Goal: Information Seeking & Learning: Learn about a topic

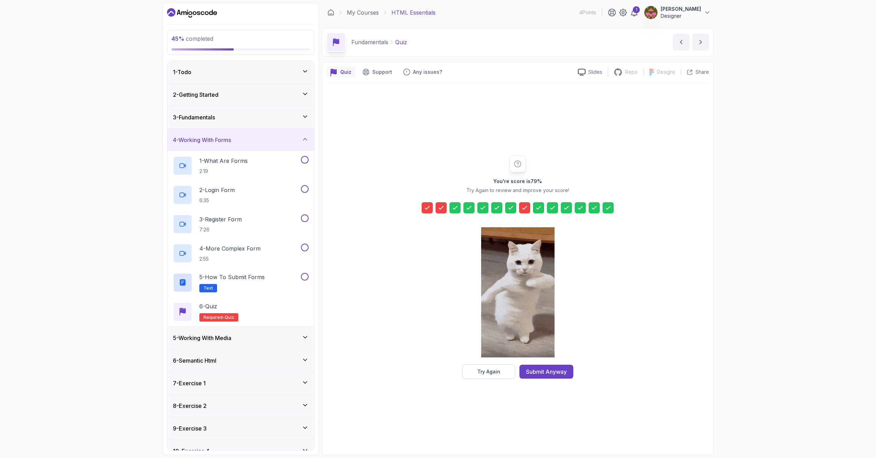
scroll to position [34, 0]
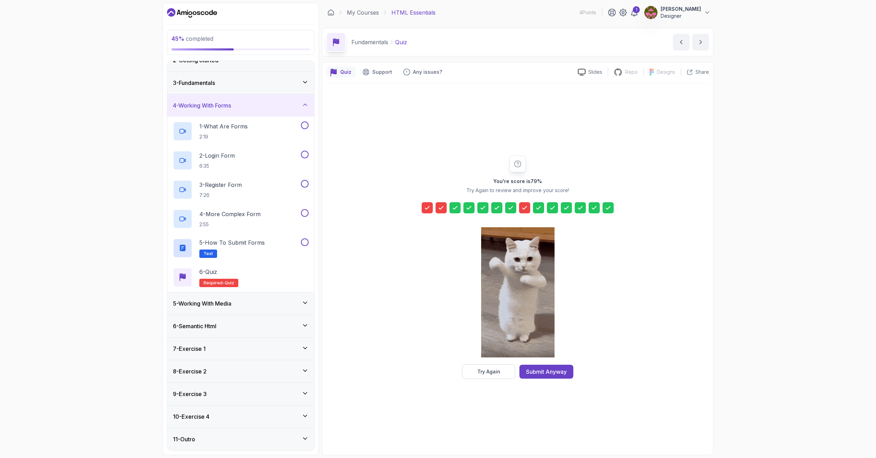
click at [550, 372] on div "Submit Anyway" at bounding box center [546, 371] width 41 height 8
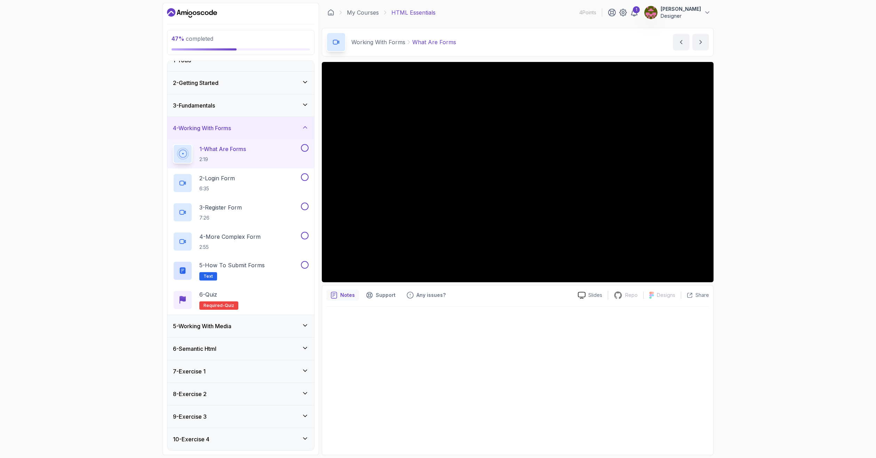
scroll to position [34, 0]
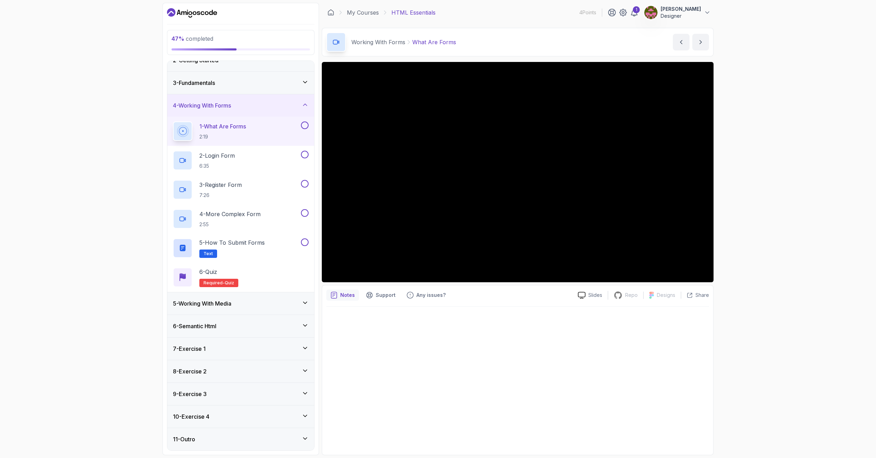
click at [224, 307] on h3 "5 - Working With Media" at bounding box center [202, 303] width 58 height 8
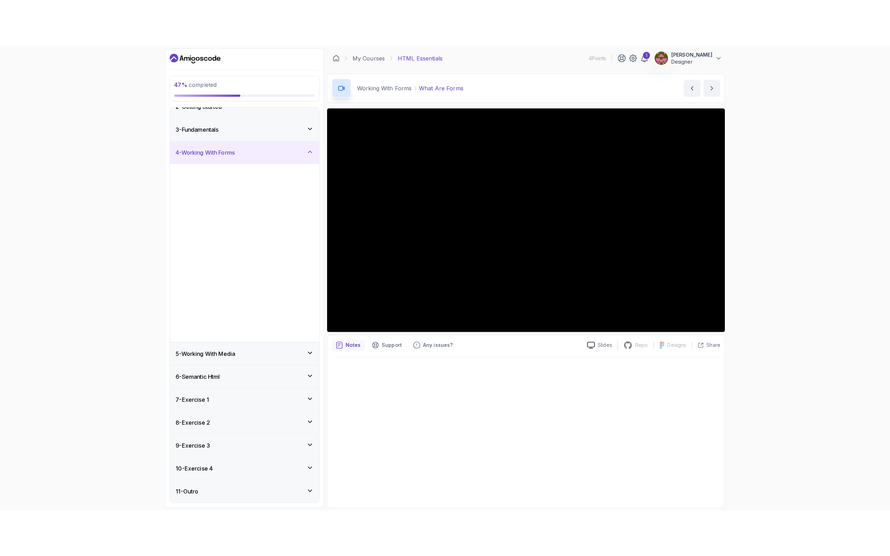
scroll to position [0, 0]
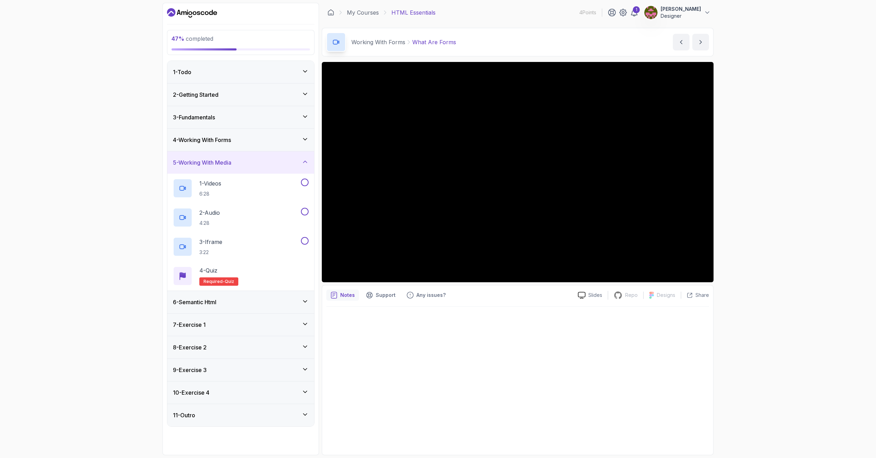
click at [217, 297] on div "6 - Semantic Html" at bounding box center [240, 302] width 147 height 22
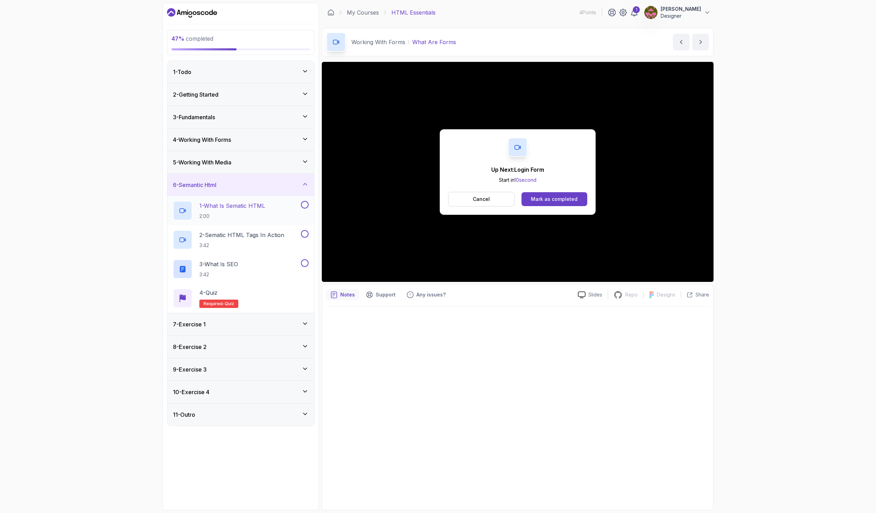
click at [303, 207] on button at bounding box center [305, 205] width 8 height 8
click at [261, 242] on p "3:42" at bounding box center [241, 245] width 85 height 7
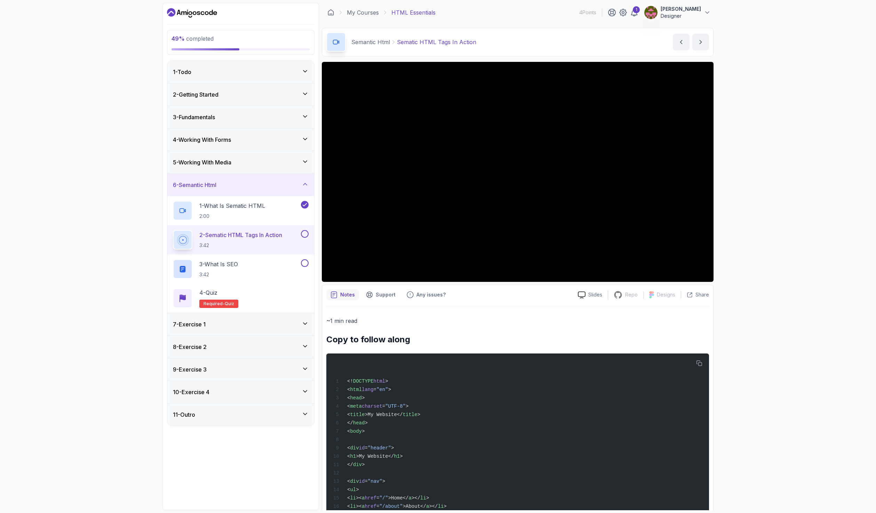
click at [225, 167] on div "5 - Working With Media" at bounding box center [240, 162] width 147 height 22
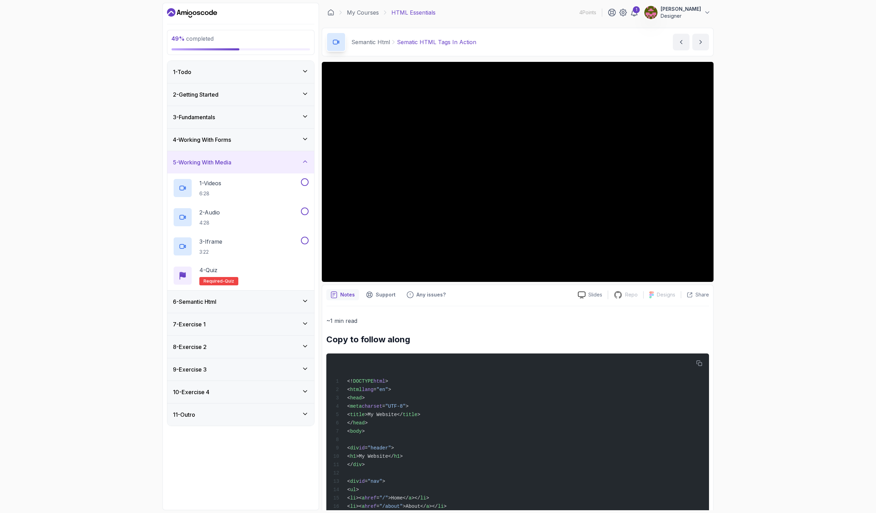
click at [249, 303] on div "6 - Semantic Html" at bounding box center [241, 302] width 136 height 8
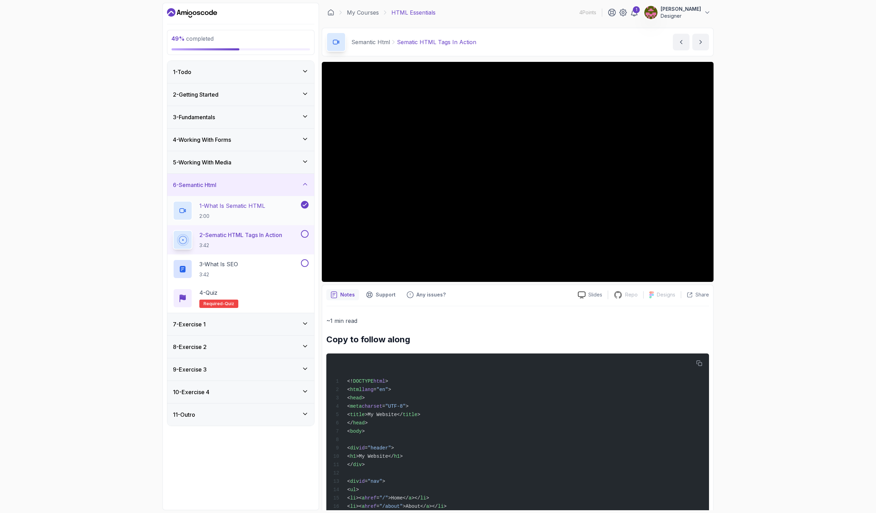
click at [302, 204] on icon at bounding box center [305, 204] width 6 height 7
click at [217, 142] on h3 "4 - Working With Forms" at bounding box center [202, 140] width 58 height 8
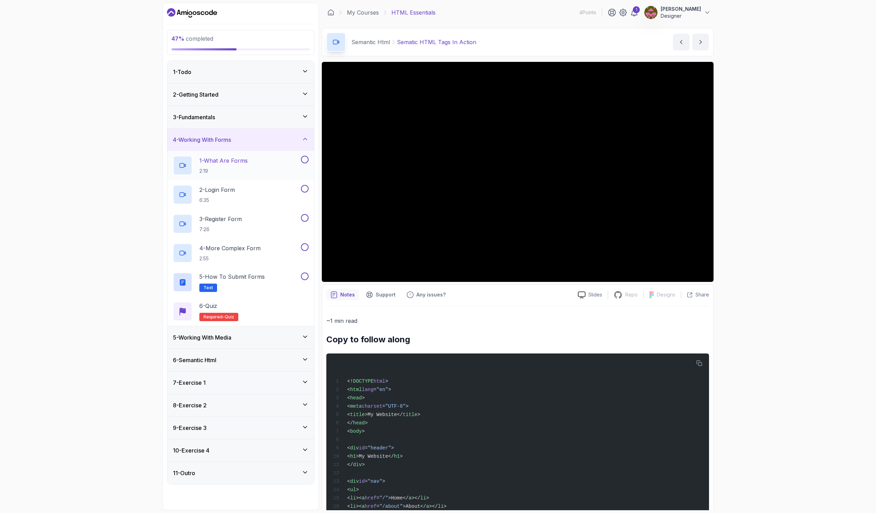
click at [305, 163] on button at bounding box center [305, 160] width 8 height 8
click at [254, 169] on div "1 - What Are Forms 2:19" at bounding box center [236, 165] width 127 height 19
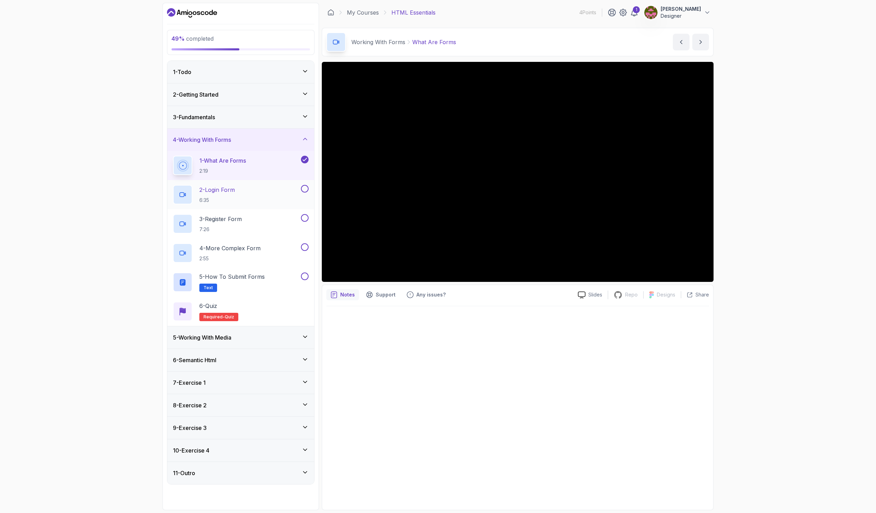
click at [238, 188] on div "2 - Login Form 6:35" at bounding box center [236, 194] width 127 height 19
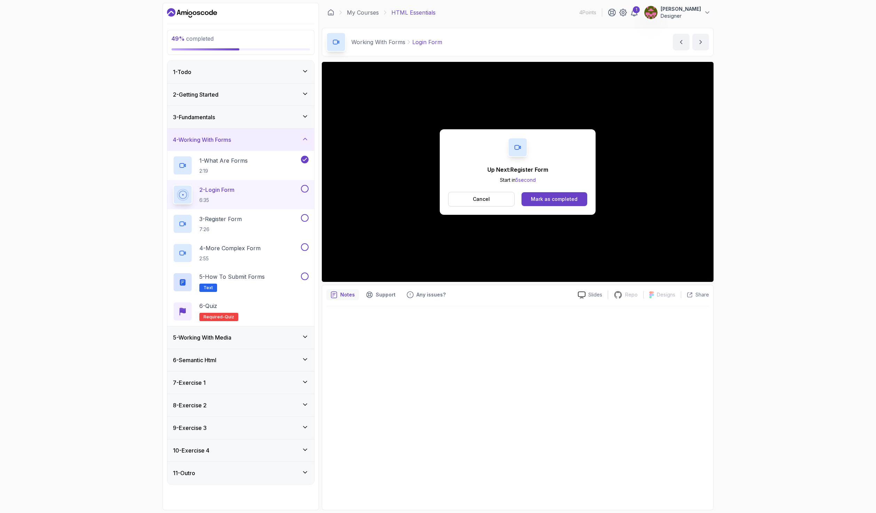
click at [306, 185] on button at bounding box center [305, 189] width 8 height 8
click at [475, 201] on p "Cancel" at bounding box center [481, 199] width 17 height 7
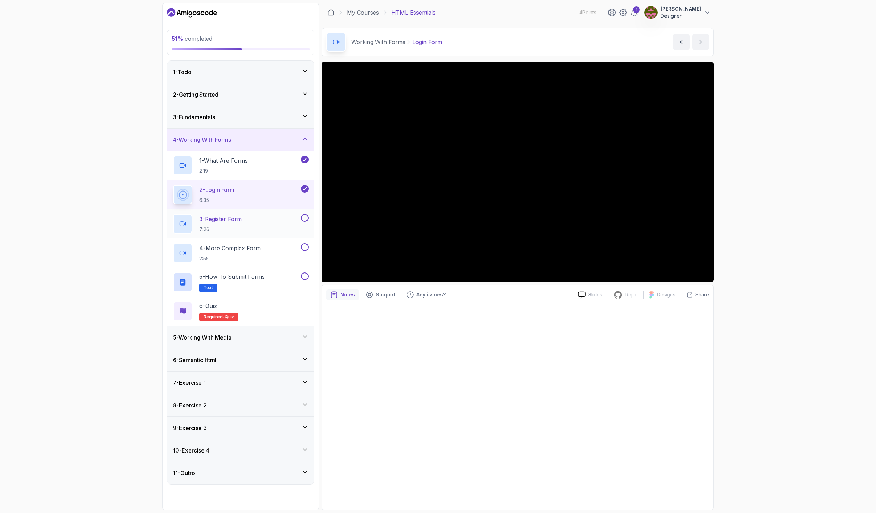
click at [267, 224] on div "3 - Register Form 7:26" at bounding box center [236, 223] width 127 height 19
